Goal: Task Accomplishment & Management: Manage account settings

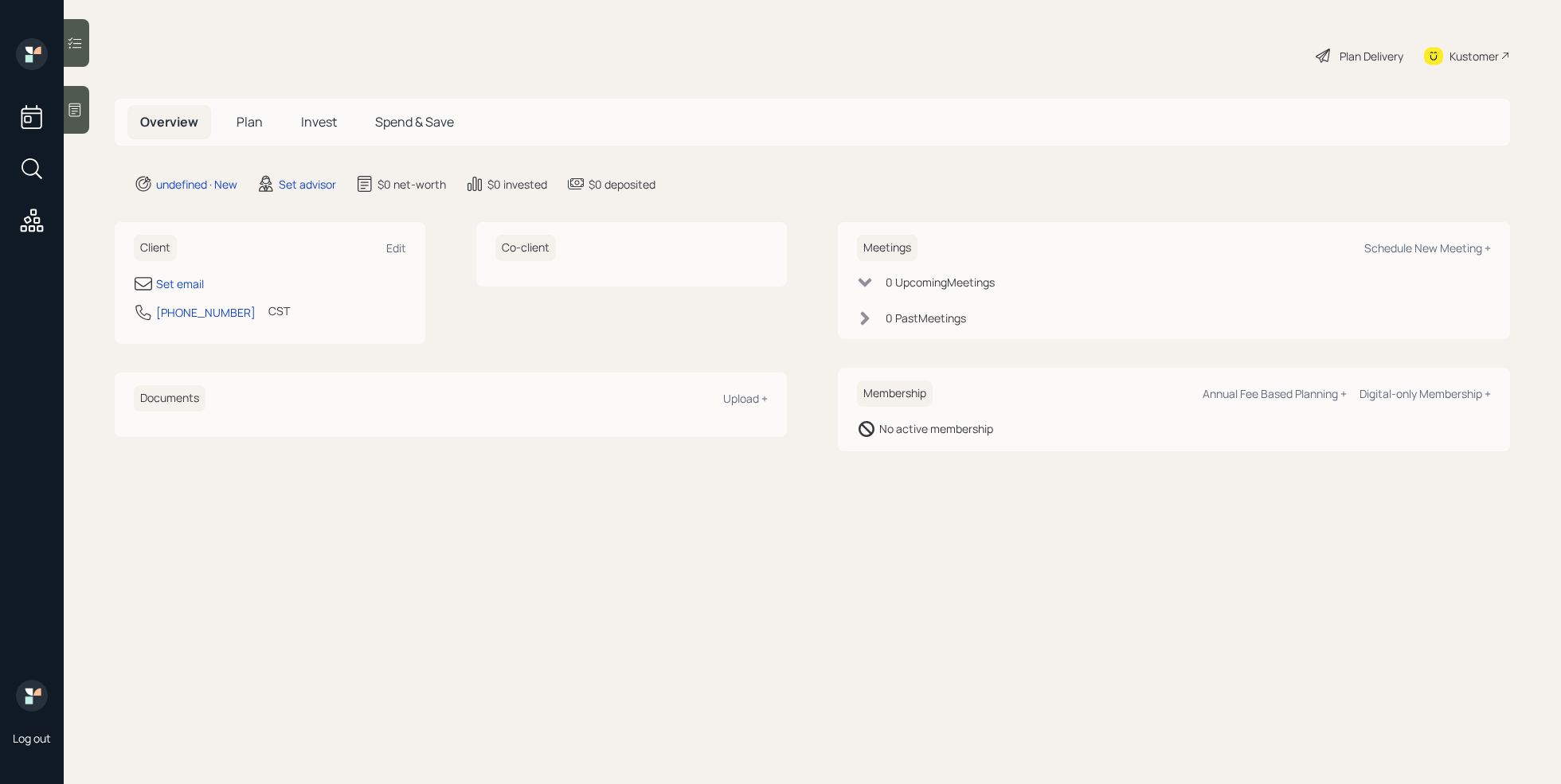
click at [76, 123] on div at bounding box center [76, 109] width 25 height 48
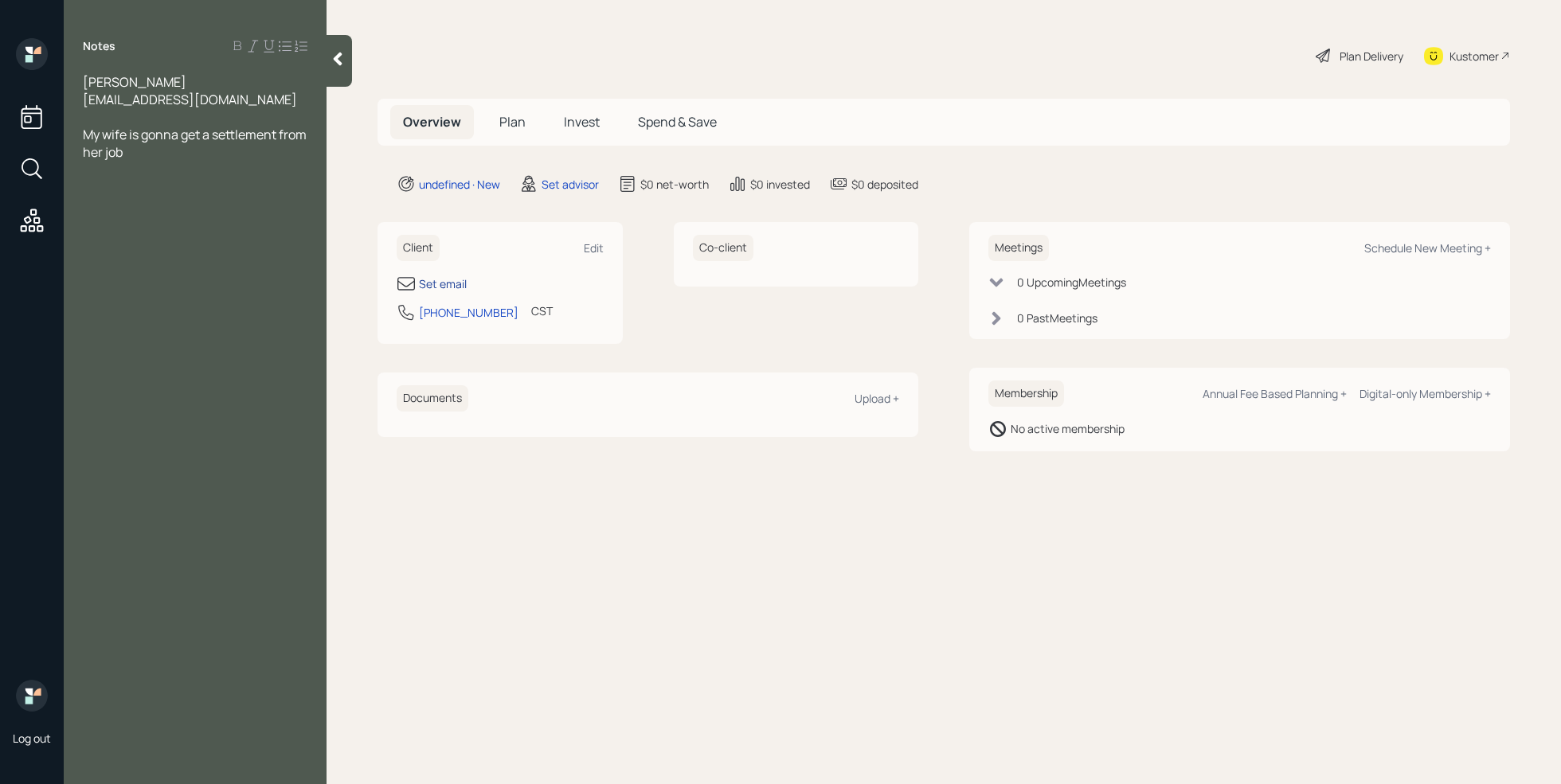
click at [442, 280] on div "Set email" at bounding box center [442, 284] width 48 height 17
select select "America/[GEOGRAPHIC_DATA]"
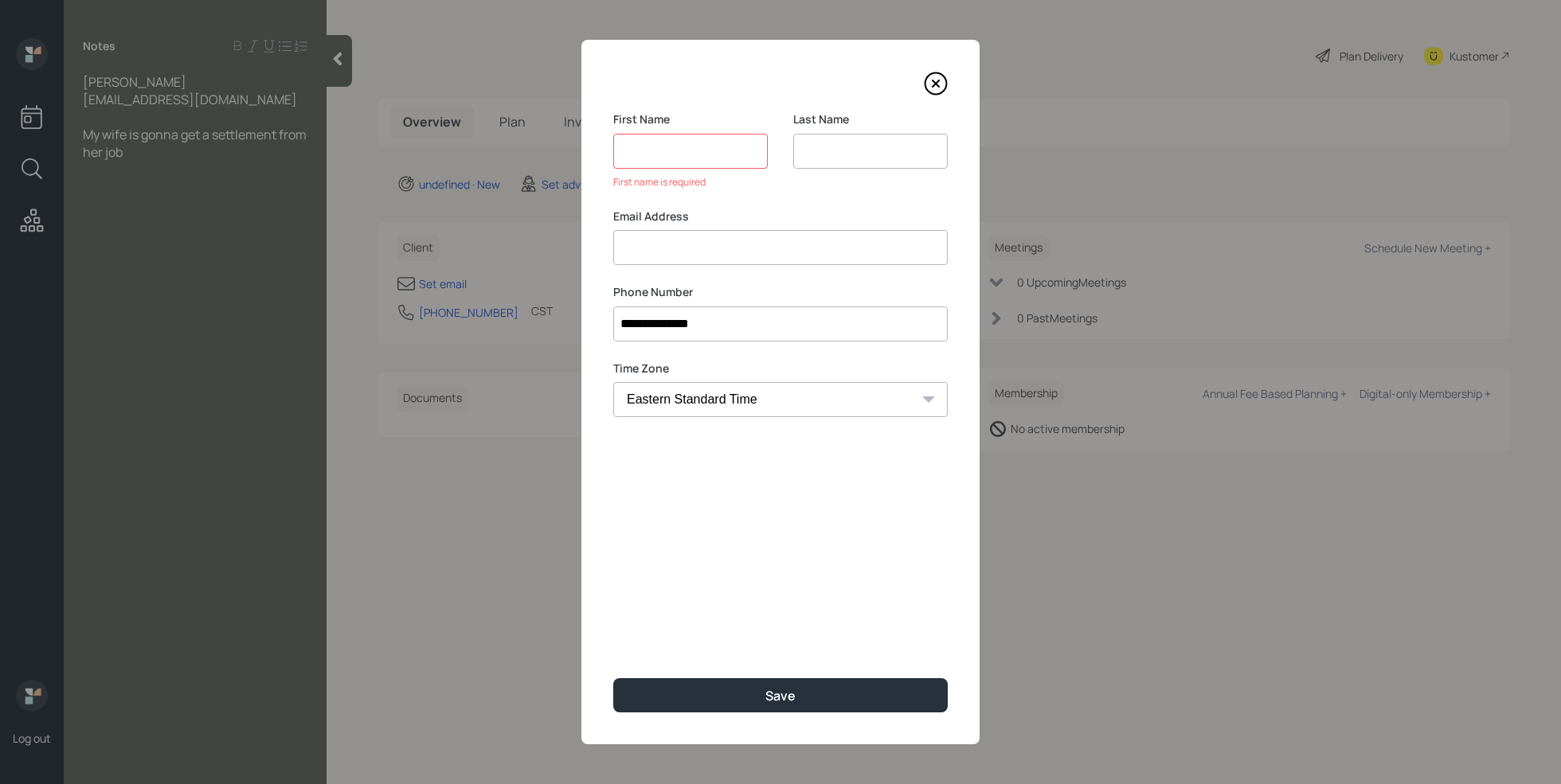
click at [676, 225] on div "Email Address" at bounding box center [780, 236] width 334 height 57
click at [677, 159] on input at bounding box center [690, 151] width 154 height 35
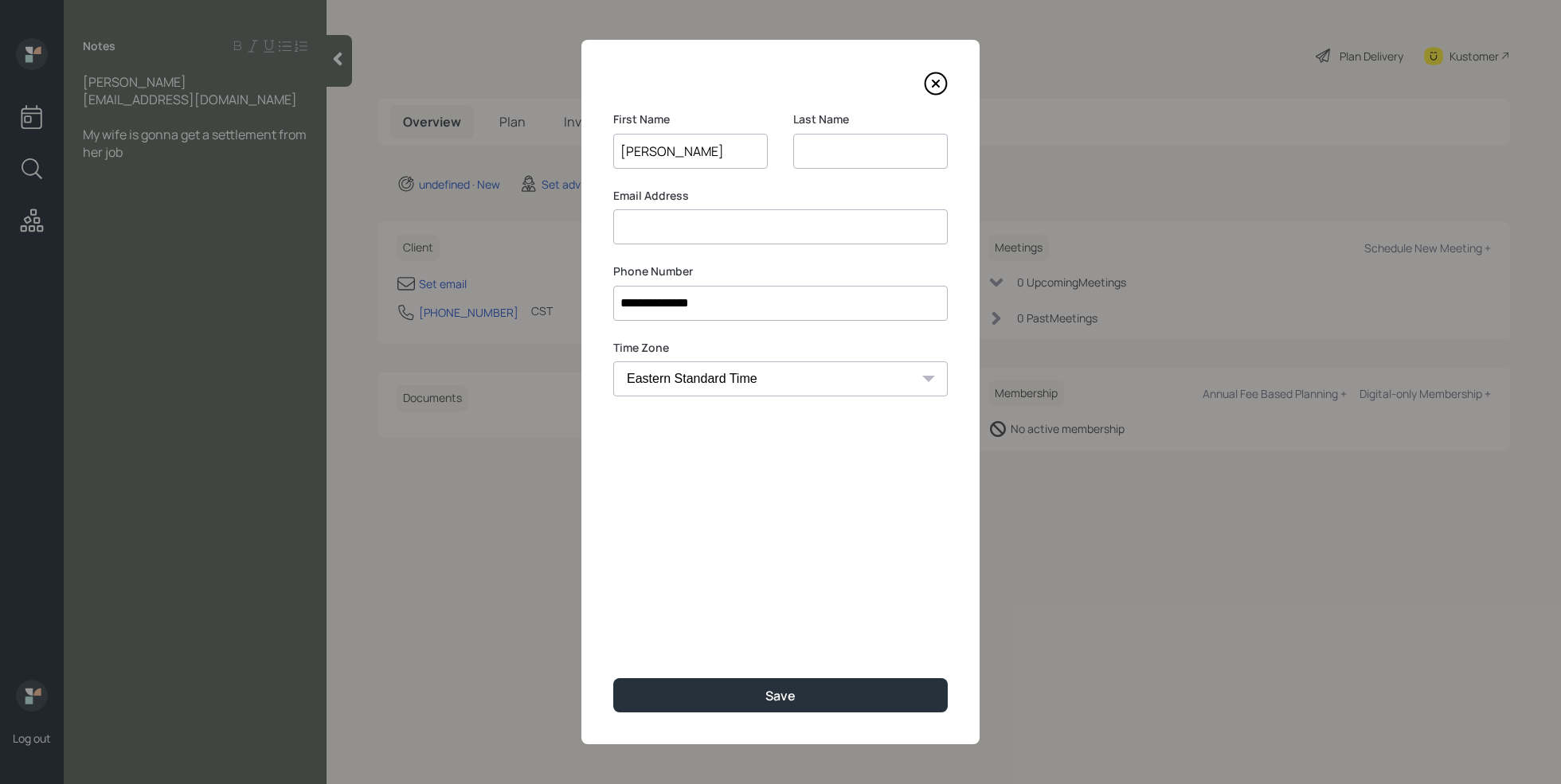
type input "[PERSON_NAME]"
click at [826, 150] on input at bounding box center [870, 151] width 154 height 35
type input "[PERSON_NAME]"
click at [745, 220] on input at bounding box center [780, 227] width 334 height 35
type input "[EMAIL_ADDRESS][DOMAIN_NAME]"
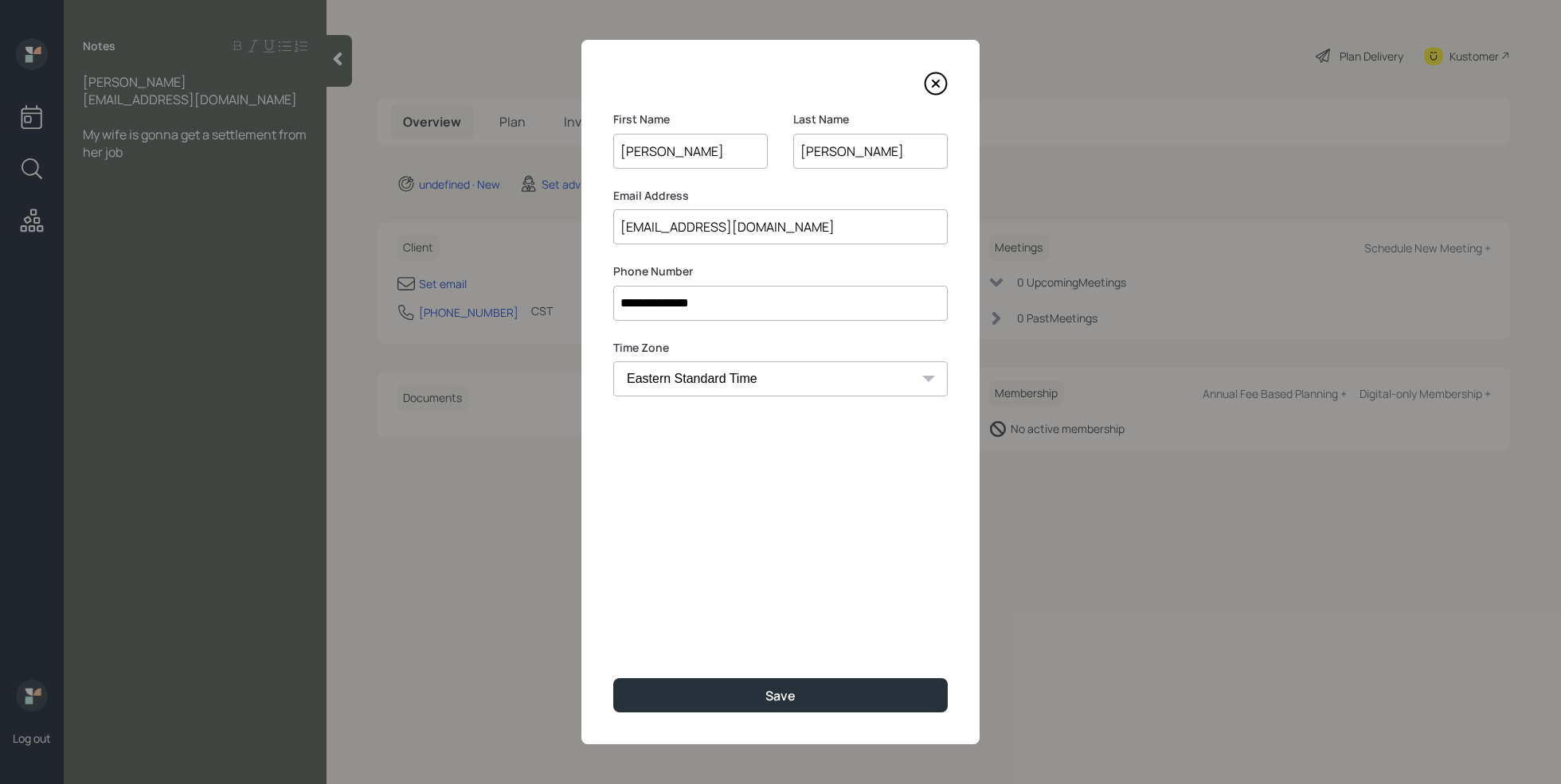
click at [746, 489] on div "**********" at bounding box center [780, 391] width 398 height 704
click at [763, 692] on button "Save" at bounding box center [780, 695] width 334 height 34
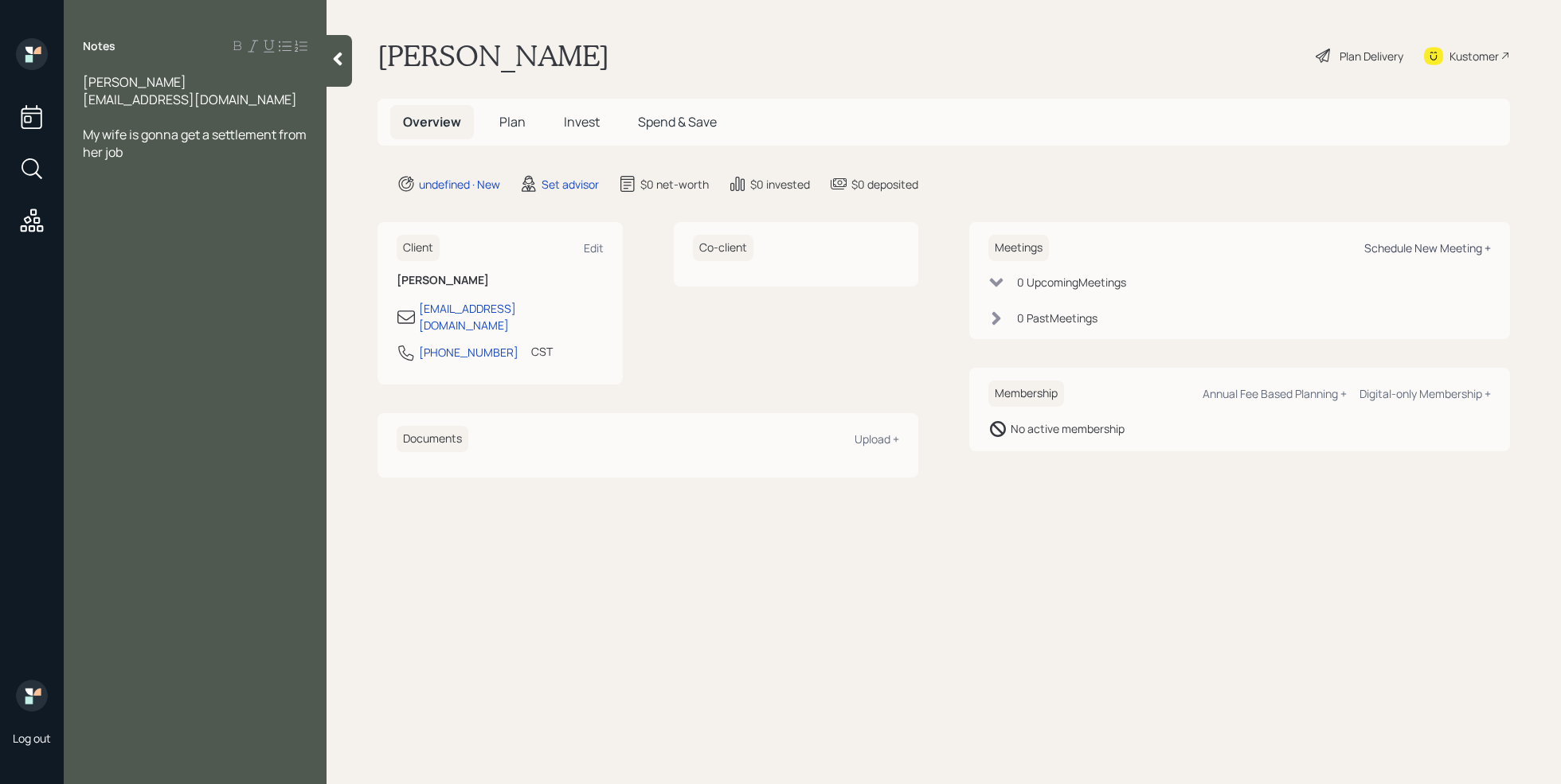
click at [1415, 242] on div "Schedule New Meeting +" at bounding box center [1427, 248] width 127 height 15
select select "round-[PERSON_NAME]"
